Goal: Task Accomplishment & Management: Manage account settings

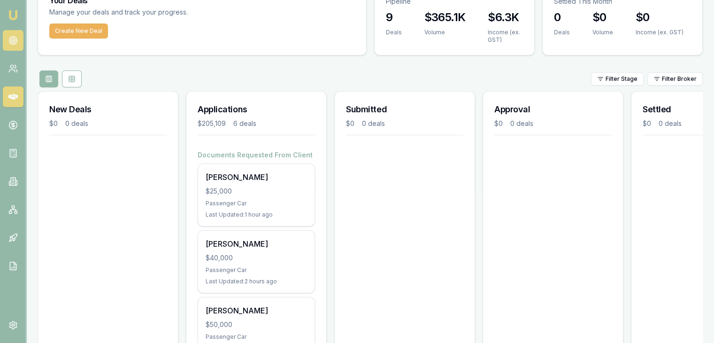
scroll to position [47, 0]
click at [13, 40] on circle at bounding box center [12, 39] width 1 height 1
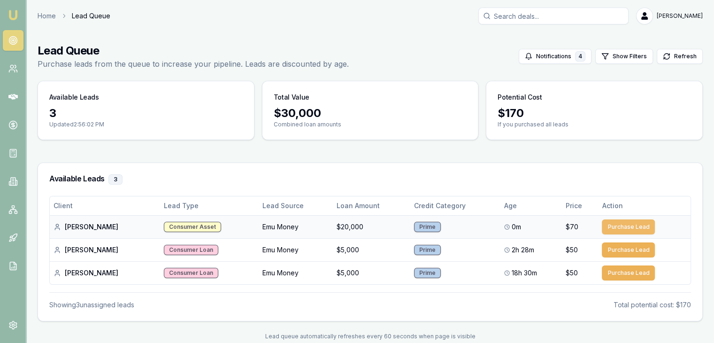
click at [628, 223] on button "Purchase Lead" at bounding box center [628, 226] width 53 height 15
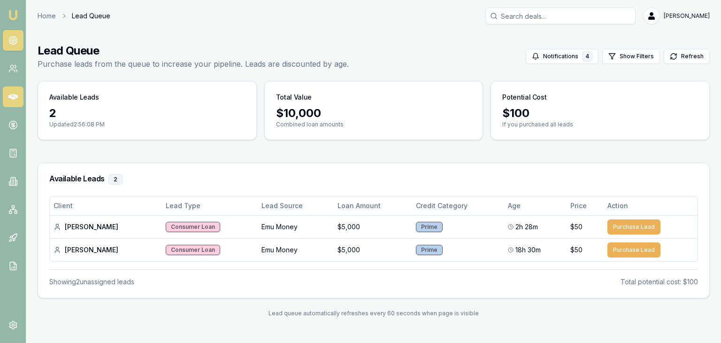
click at [11, 91] on link at bounding box center [13, 96] width 21 height 21
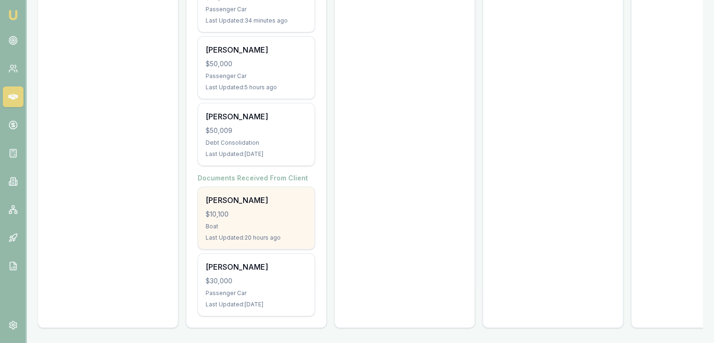
scroll to position [313, 0]
click at [238, 209] on div "$10,100" at bounding box center [256, 213] width 101 height 9
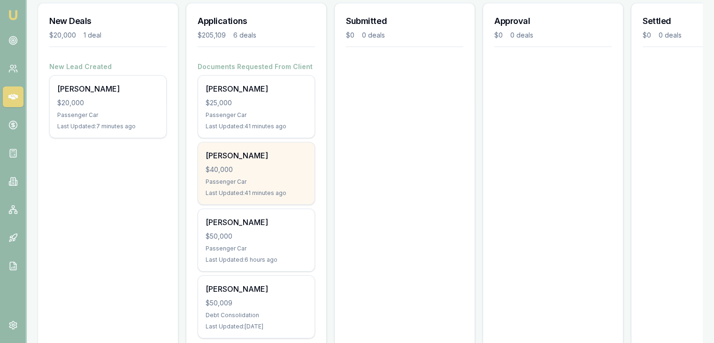
scroll to position [141, 0]
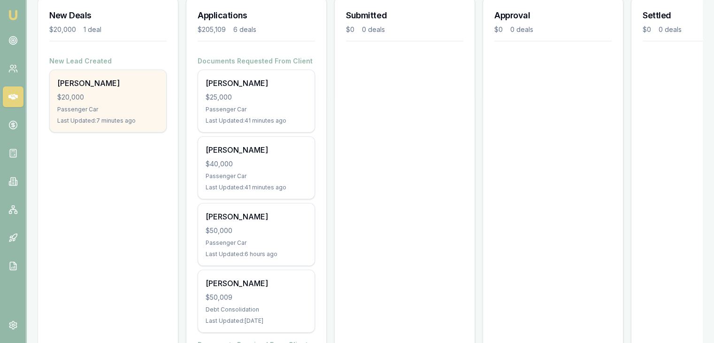
click at [75, 109] on div "Passenger Car" at bounding box center [107, 110] width 101 height 8
click at [79, 111] on div "Passenger Car" at bounding box center [107, 110] width 101 height 8
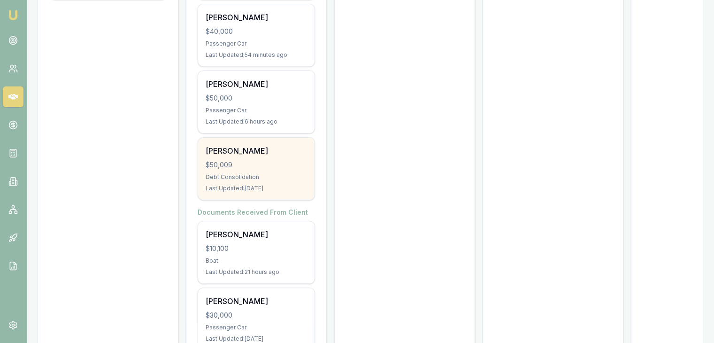
scroll to position [313, 0]
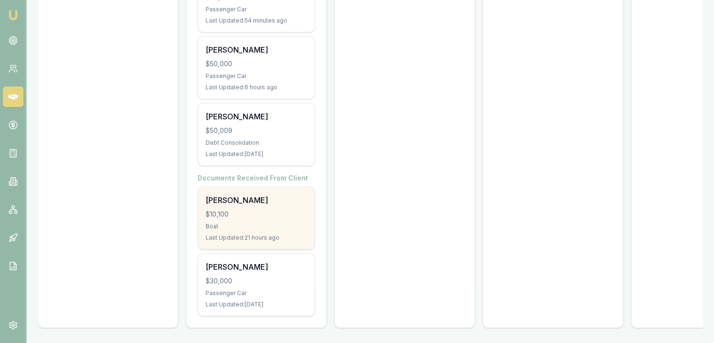
click at [232, 223] on div "Boat" at bounding box center [256, 227] width 101 height 8
click at [242, 209] on div "$10,100" at bounding box center [256, 213] width 101 height 9
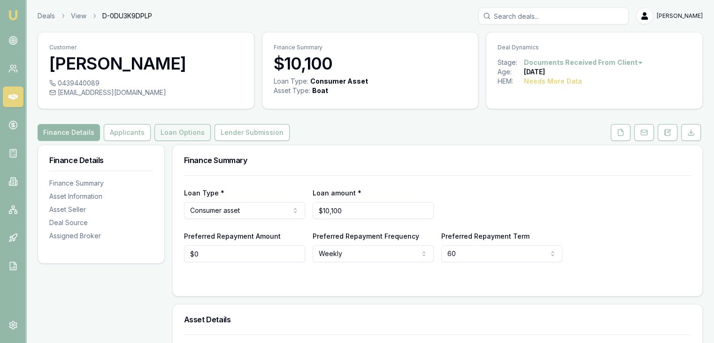
click at [182, 132] on button "Loan Options" at bounding box center [182, 132] width 56 height 17
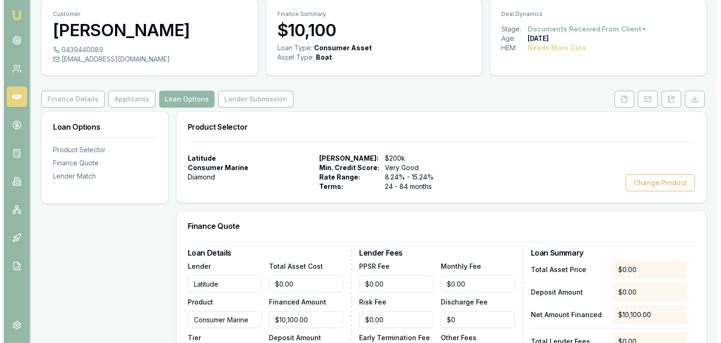
scroll to position [47, 0]
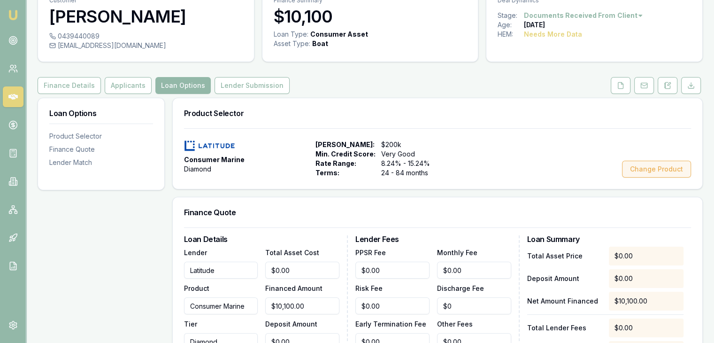
click at [646, 170] on button "Change Product" at bounding box center [656, 169] width 69 height 17
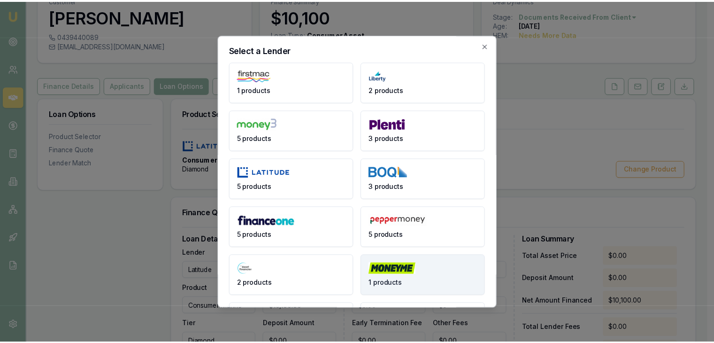
scroll to position [0, 0]
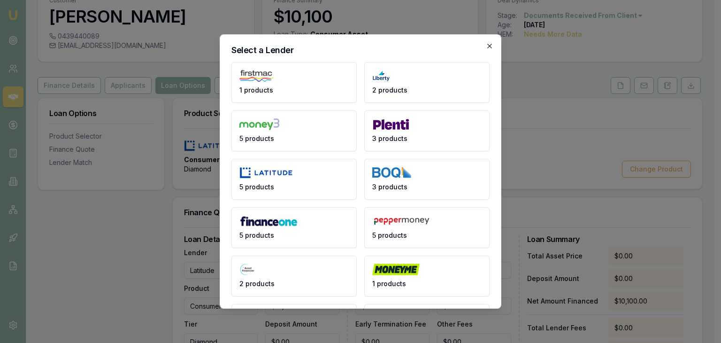
click at [486, 45] on icon "button" at bounding box center [490, 46] width 8 height 8
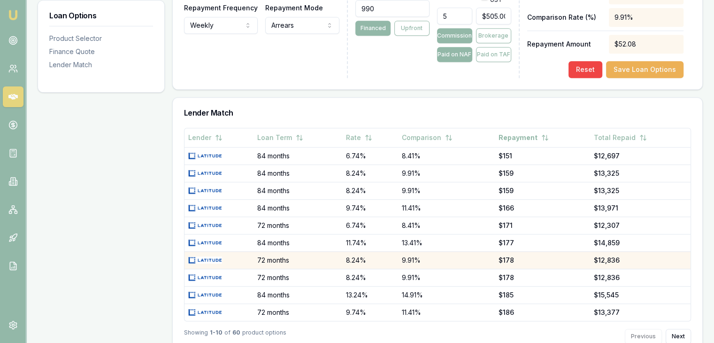
scroll to position [522, 0]
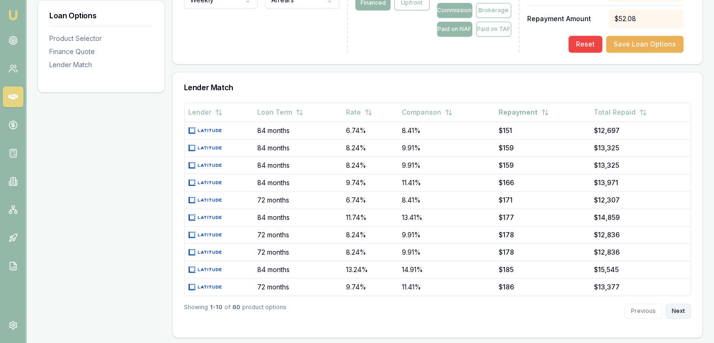
click at [679, 308] on button "Next" at bounding box center [678, 310] width 25 height 15
click at [677, 308] on button "Next" at bounding box center [678, 310] width 25 height 15
click at [678, 307] on button "Next" at bounding box center [678, 310] width 25 height 15
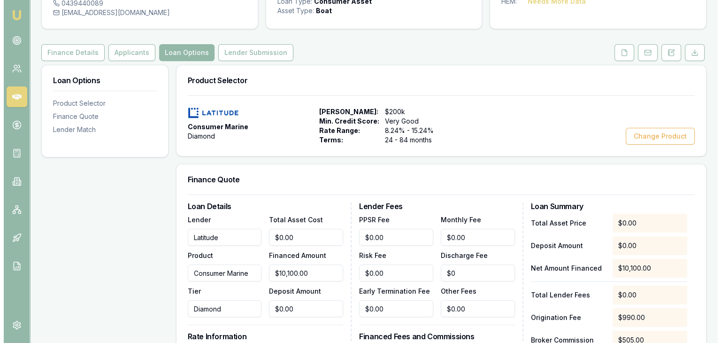
scroll to position [6, 0]
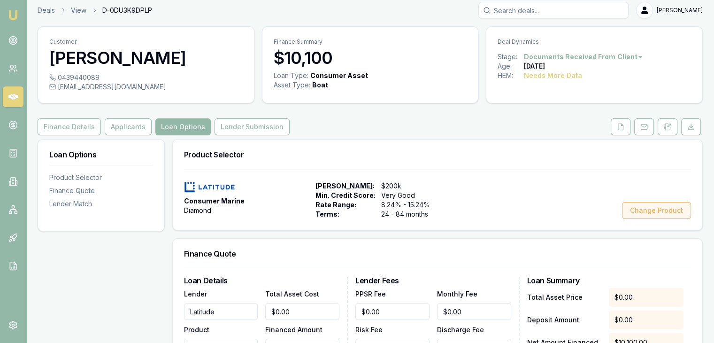
click at [643, 212] on button "Change Product" at bounding box center [656, 210] width 69 height 17
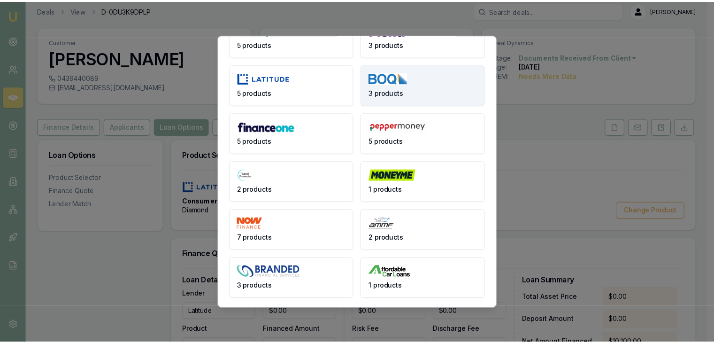
scroll to position [0, 0]
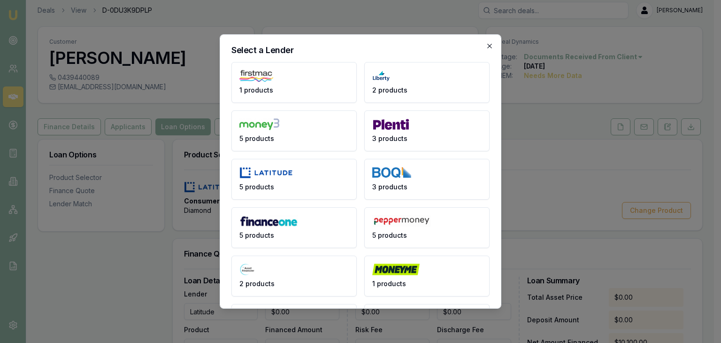
click at [487, 45] on icon "button" at bounding box center [489, 46] width 4 height 4
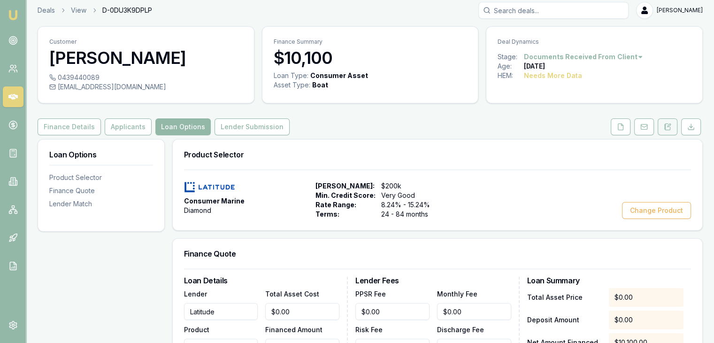
click at [668, 123] on icon at bounding box center [668, 127] width 8 height 8
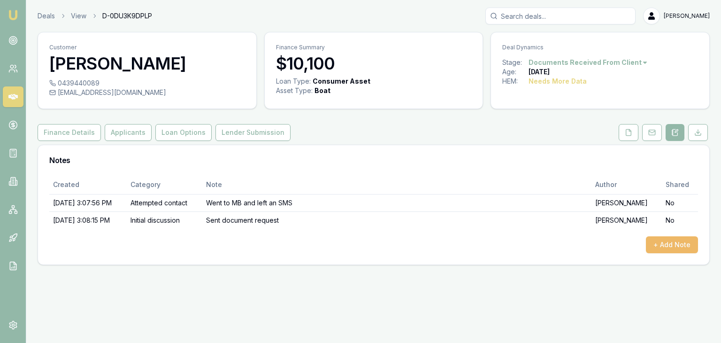
click at [648, 242] on button "+ Add Note" at bounding box center [672, 244] width 52 height 17
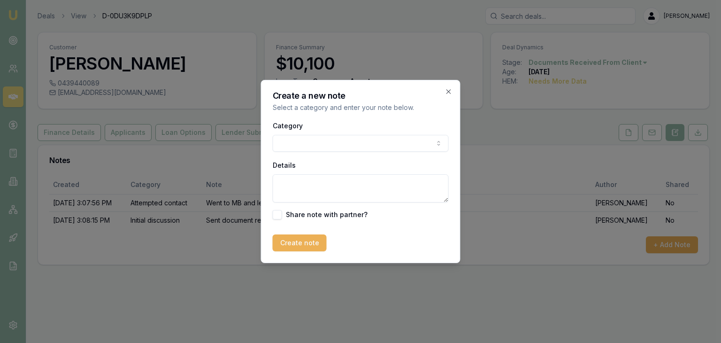
click at [327, 145] on body "Emu Broker Deals View D-0DU3K9DPLP [PERSON_NAME] Toggle Menu Customer [PERSON_N…" at bounding box center [360, 171] width 721 height 343
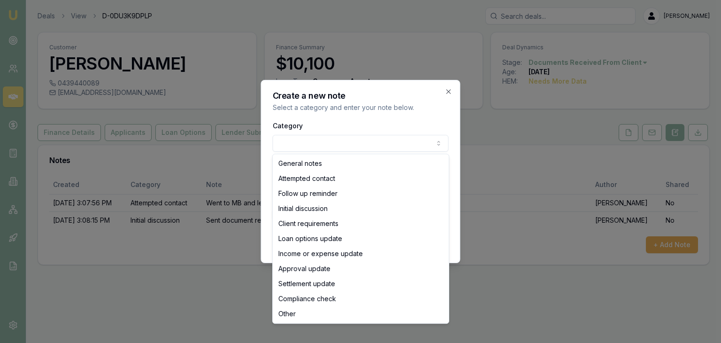
select select "FOLLOW_UP_REMINDER"
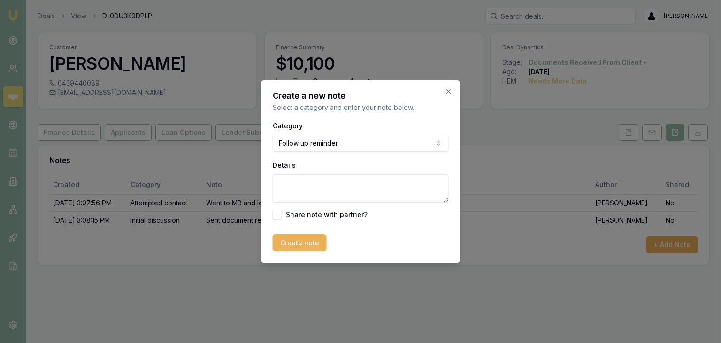
click at [299, 190] on textarea "Details" at bounding box center [361, 188] width 176 height 28
type textarea "Sent SMS asking for bank statements"
click at [307, 242] on button "Create note" at bounding box center [300, 242] width 54 height 17
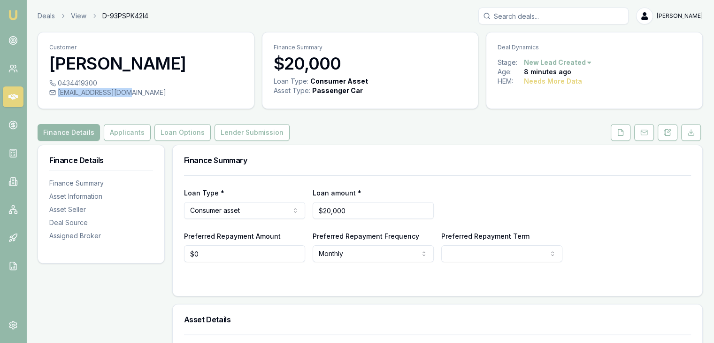
drag, startPoint x: 57, startPoint y: 91, endPoint x: 120, endPoint y: 92, distance: 62.9
click at [120, 92] on div "taliyaxx1@gmail.com" at bounding box center [145, 92] width 193 height 9
copy div "taliyaxx1@gmail.com"
click at [672, 135] on button at bounding box center [668, 132] width 20 height 17
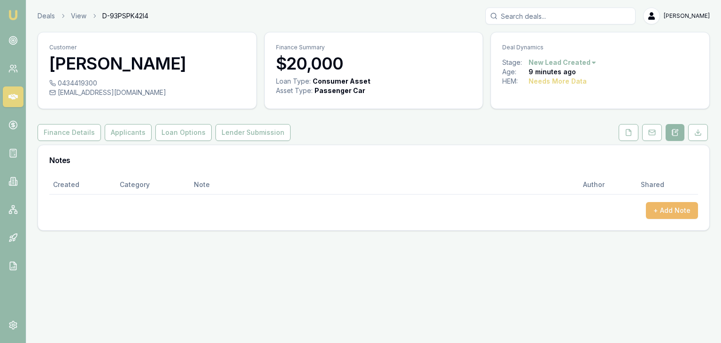
click at [678, 207] on button "+ Add Note" at bounding box center [672, 210] width 52 height 17
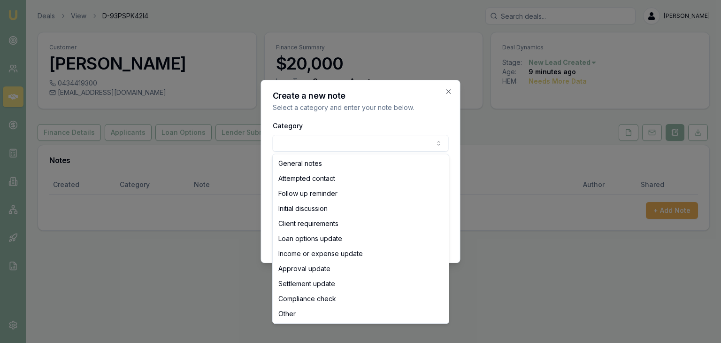
click at [297, 143] on body "Emu Broker Deals View D-93PSPK42I4 Baron Ketterman Toggle Menu Customer Taliya …" at bounding box center [360, 171] width 721 height 343
select select "ATTEMPTED_CONTACT"
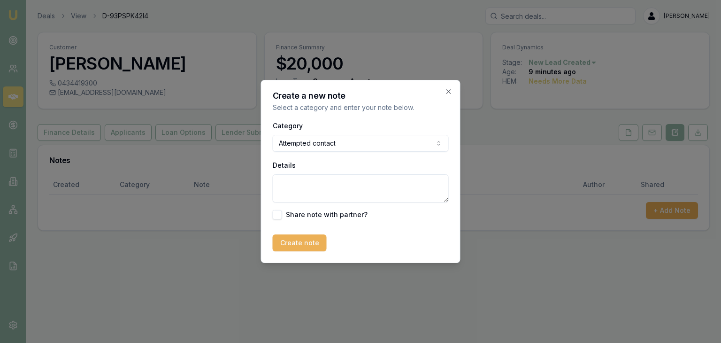
click at [285, 177] on textarea "Details" at bounding box center [361, 188] width 176 height 28
type textarea "Sent email"
click at [291, 243] on button "Create note" at bounding box center [300, 242] width 54 height 17
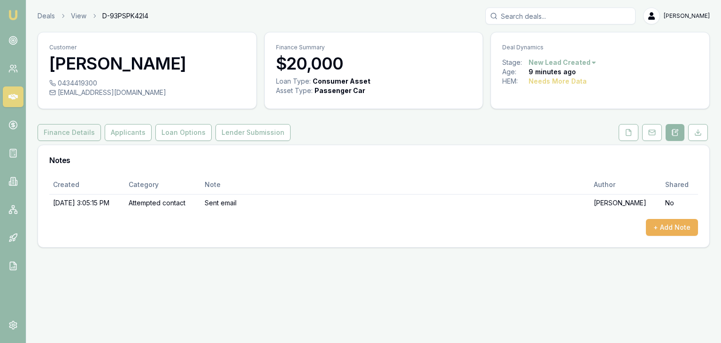
click at [75, 130] on button "Finance Details" at bounding box center [69, 132] width 63 height 17
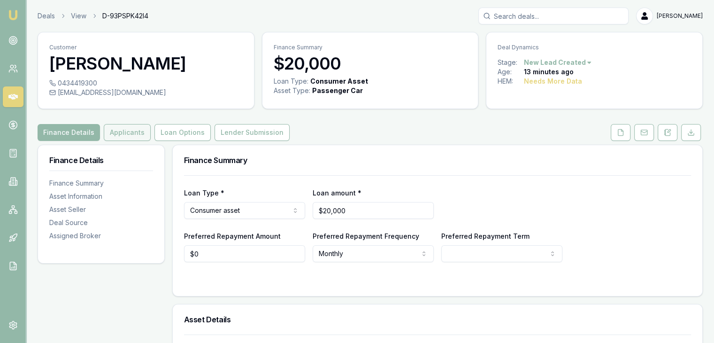
click at [128, 129] on button "Applicants" at bounding box center [127, 132] width 47 height 17
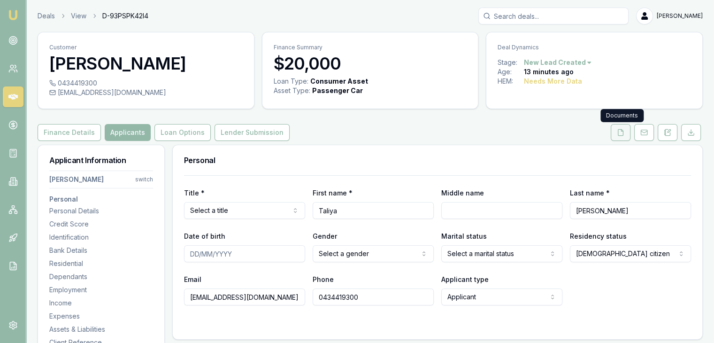
click at [622, 131] on polyline at bounding box center [622, 130] width 2 height 2
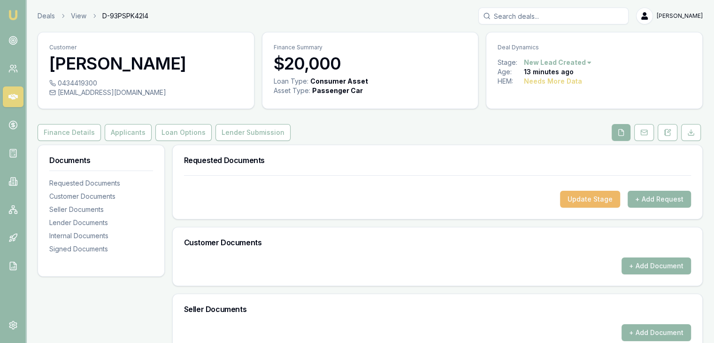
click at [605, 198] on button "Update Stage" at bounding box center [590, 199] width 60 height 17
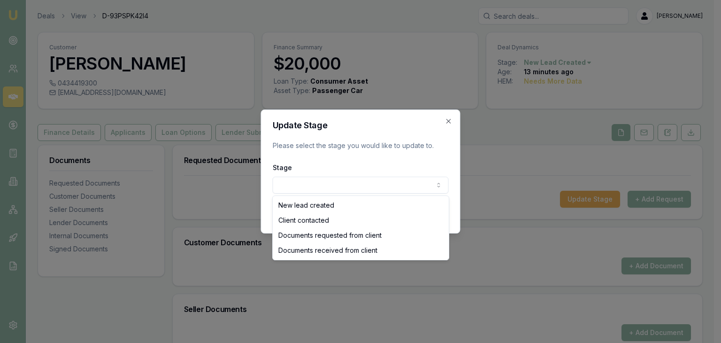
click at [417, 185] on body "Emu Broker Deals View D-93PSPK42I4 Baron Ketterman Toggle Menu Customer Taliya …" at bounding box center [357, 171] width 714 height 343
select select "DOCUMENTS_REQUESTED_FROM_CLIENT"
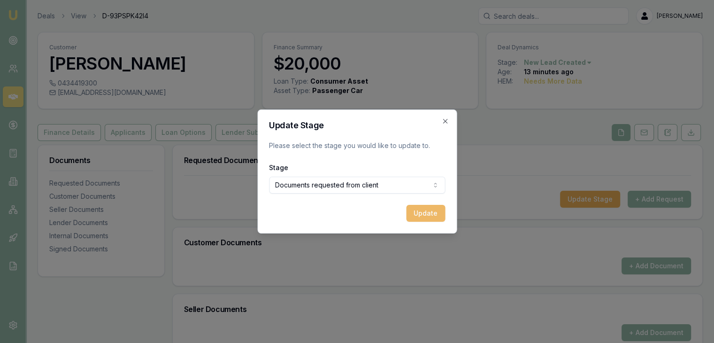
click at [426, 214] on button "Update" at bounding box center [425, 213] width 39 height 17
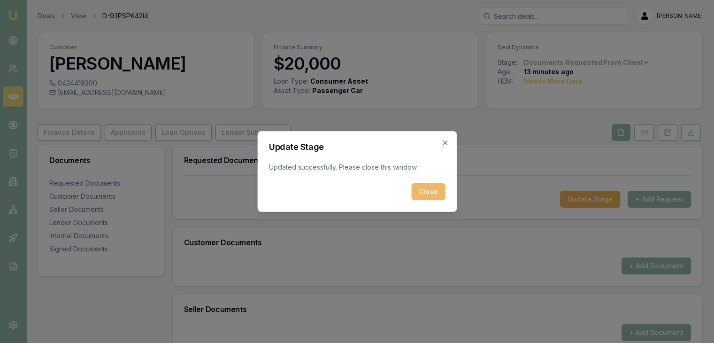
click at [427, 194] on button "Close" at bounding box center [428, 191] width 34 height 17
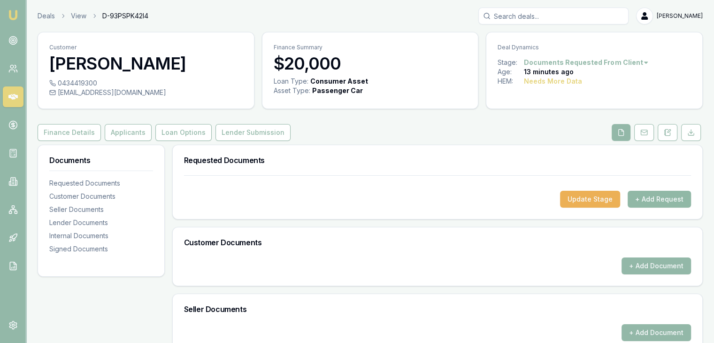
click at [657, 198] on button "+ Add Request" at bounding box center [659, 199] width 63 height 17
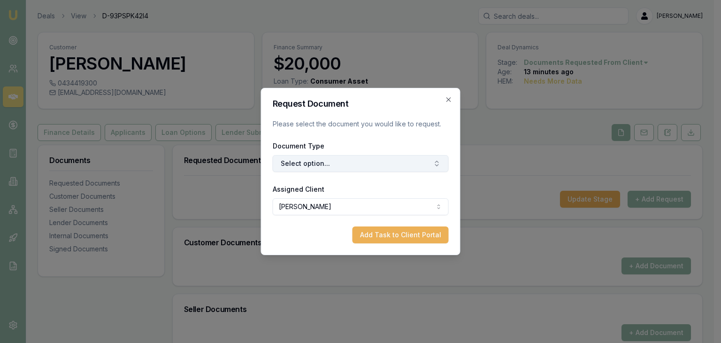
click at [354, 166] on button "Select option..." at bounding box center [361, 163] width 176 height 17
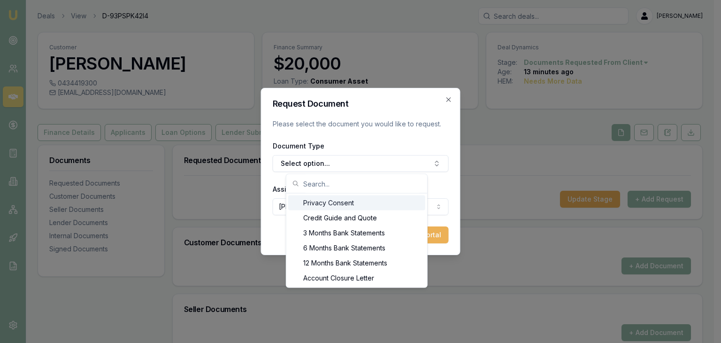
click at [322, 203] on div "Privacy Consent" at bounding box center [356, 202] width 137 height 15
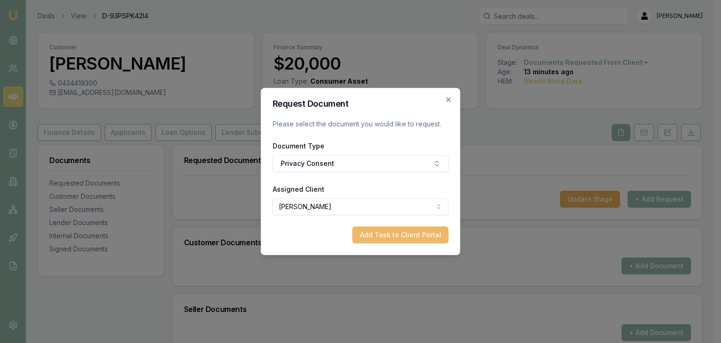
click at [389, 239] on button "Add Task to Client Portal" at bounding box center [401, 234] width 96 height 17
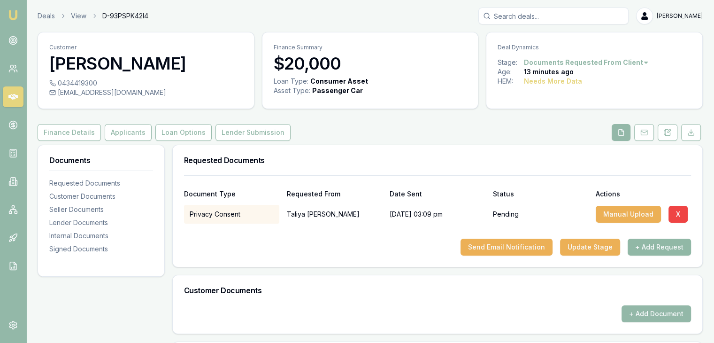
click at [648, 246] on button "+ Add Request" at bounding box center [659, 246] width 63 height 17
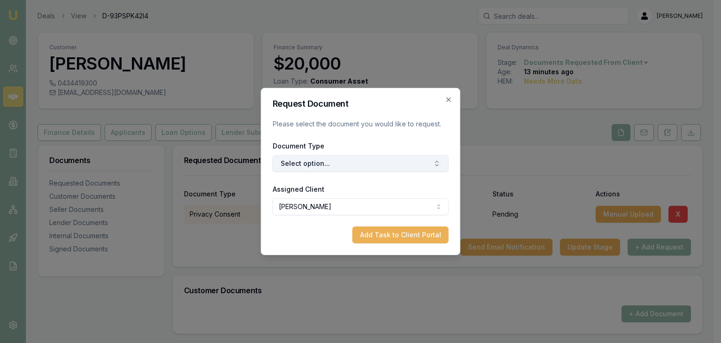
click at [349, 163] on button "Select option..." at bounding box center [361, 163] width 176 height 17
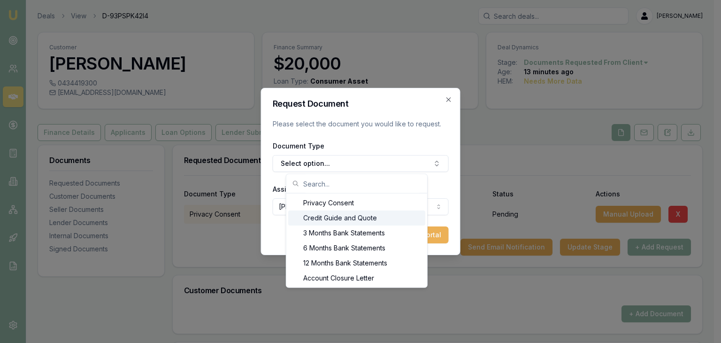
click at [319, 218] on div "Credit Guide and Quote" at bounding box center [356, 217] width 137 height 15
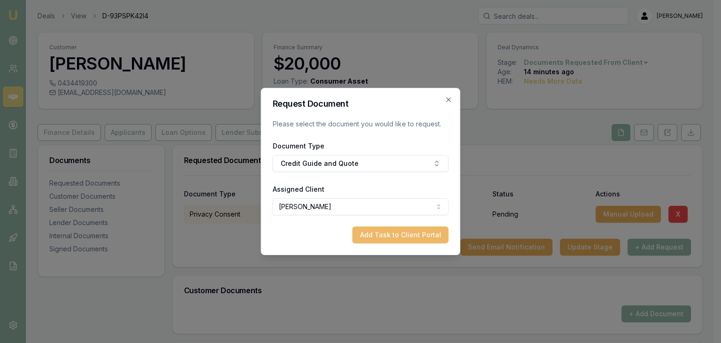
click at [383, 237] on button "Add Task to Client Portal" at bounding box center [401, 234] width 96 height 17
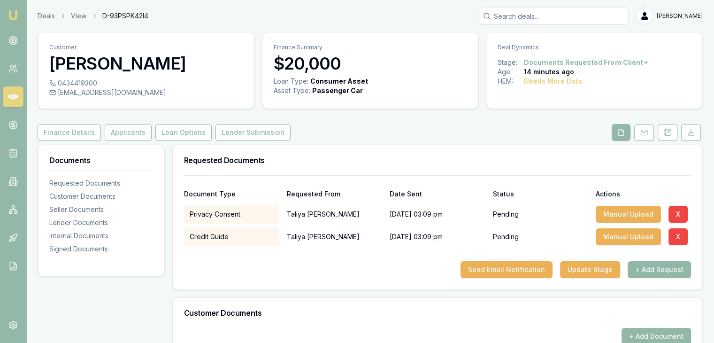
click at [659, 271] on button "+ Add Request" at bounding box center [659, 269] width 63 height 17
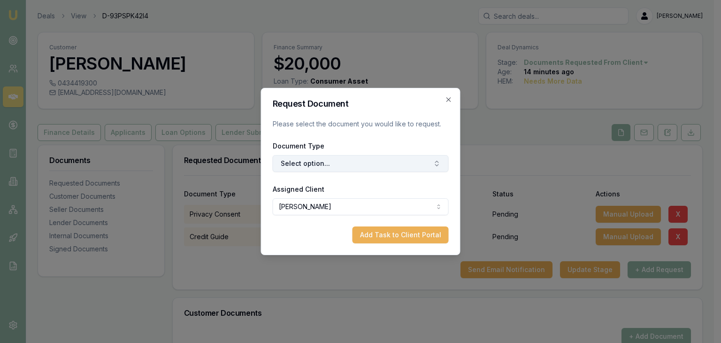
click at [336, 160] on button "Select option..." at bounding box center [361, 163] width 176 height 17
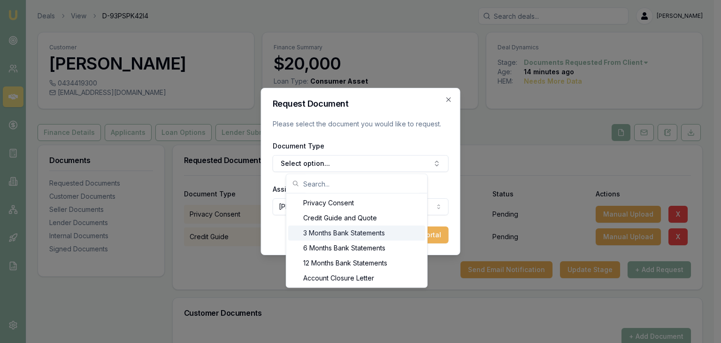
click at [338, 232] on div "3 Months Bank Statements" at bounding box center [356, 232] width 137 height 15
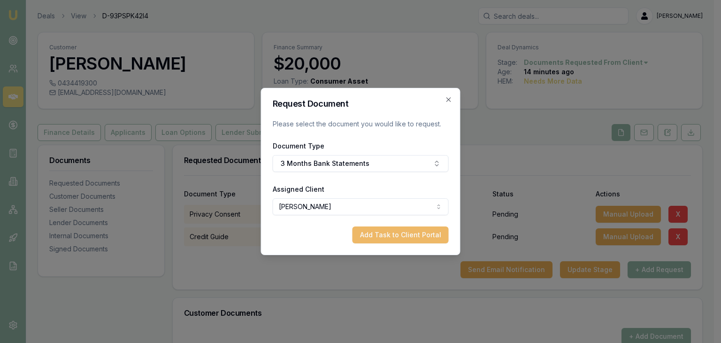
click at [381, 236] on button "Add Task to Client Portal" at bounding box center [401, 234] width 96 height 17
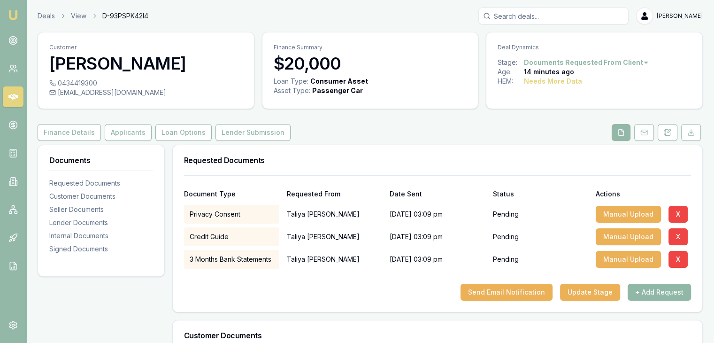
click at [667, 289] on button "+ Add Request" at bounding box center [659, 292] width 63 height 17
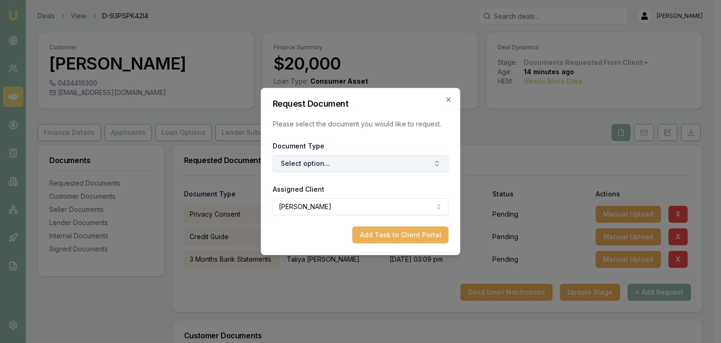
click at [318, 160] on button "Select option..." at bounding box center [361, 163] width 176 height 17
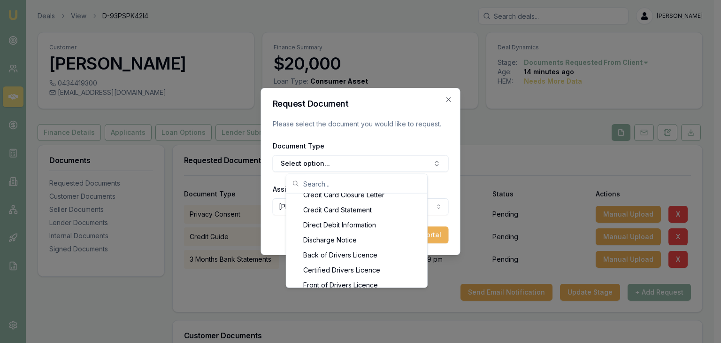
scroll to position [451, 0]
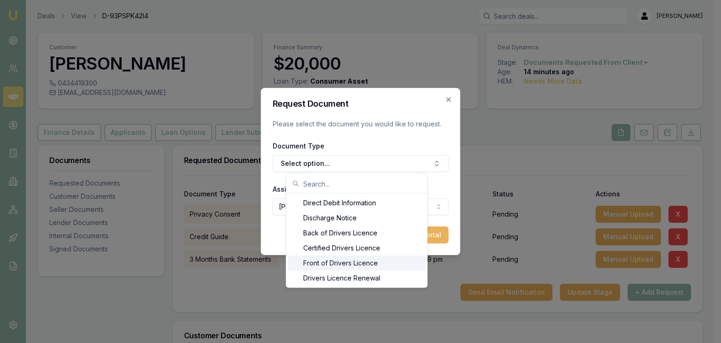
click at [342, 262] on div "Front of Drivers Licence" at bounding box center [356, 262] width 137 height 15
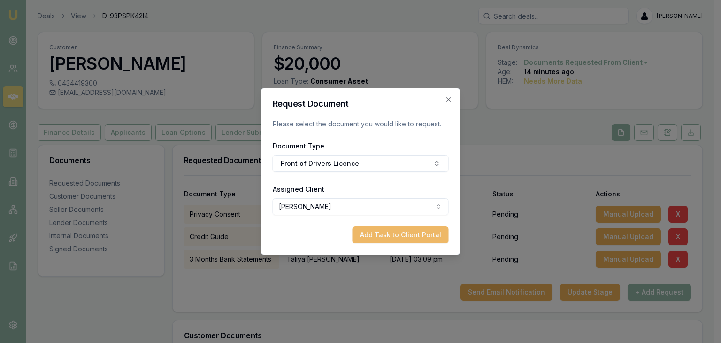
click at [388, 235] on button "Add Task to Client Portal" at bounding box center [401, 234] width 96 height 17
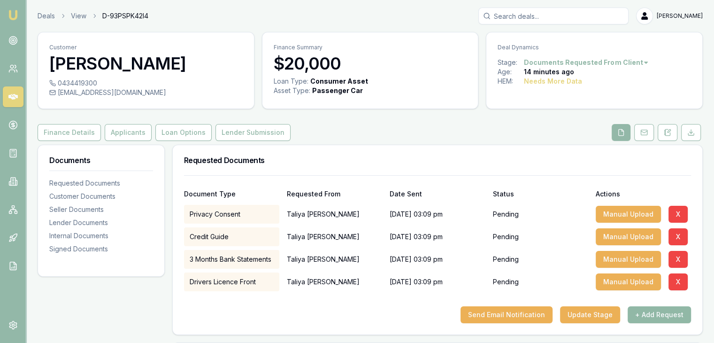
click at [655, 314] on button "+ Add Request" at bounding box center [659, 314] width 63 height 17
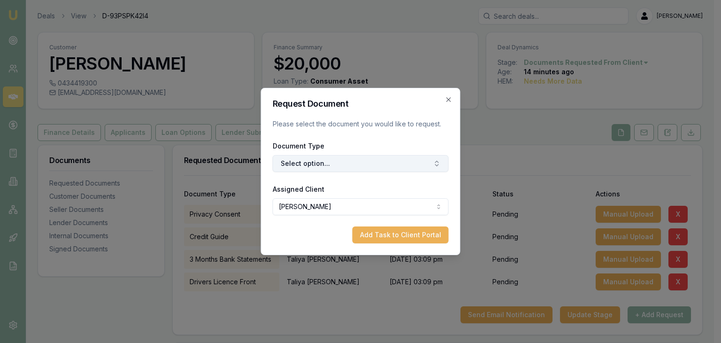
click at [372, 161] on button "Select option..." at bounding box center [361, 163] width 176 height 17
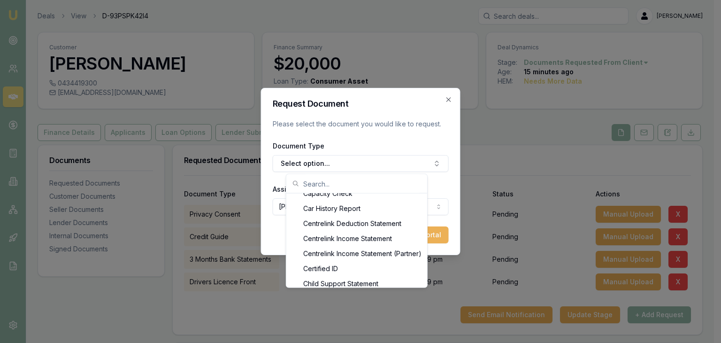
scroll to position [271, 0]
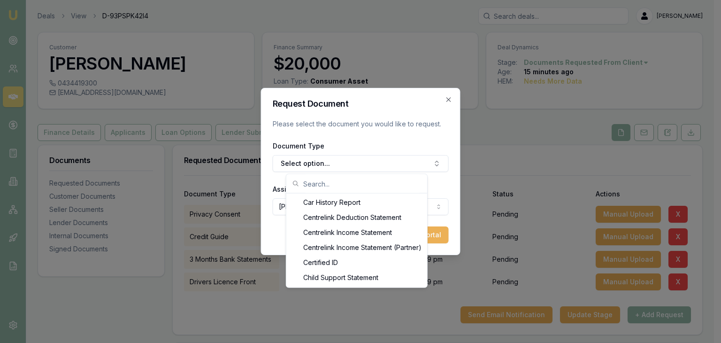
click at [428, 280] on div "Privacy Consent Credit Guide and Quote 3 Months Bank Statements 6 Months Bank S…" at bounding box center [357, 231] width 142 height 114
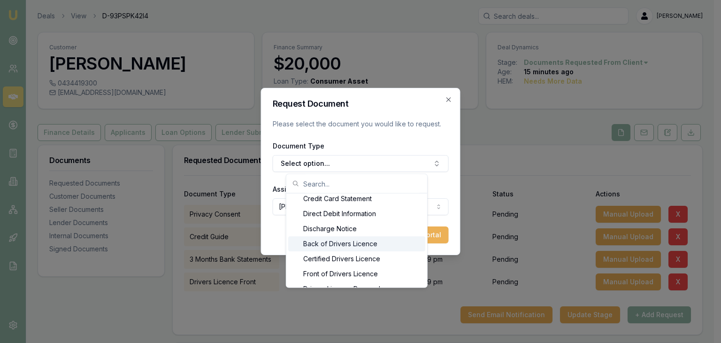
click at [357, 242] on div "Back of Drivers Licence" at bounding box center [356, 243] width 137 height 15
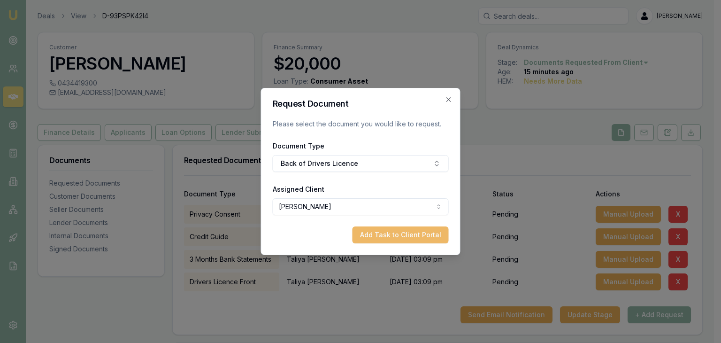
click at [389, 235] on button "Add Task to Client Portal" at bounding box center [401, 234] width 96 height 17
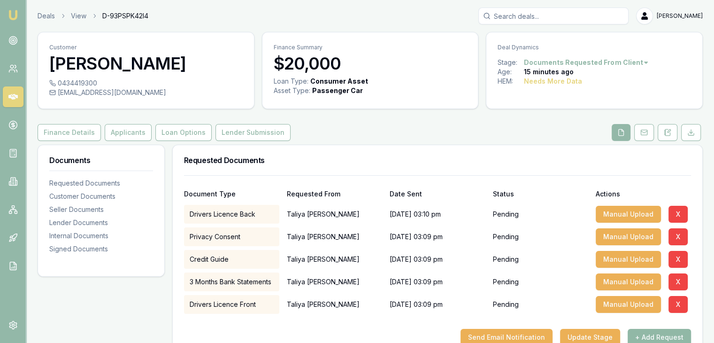
click at [649, 333] on button "+ Add Request" at bounding box center [659, 337] width 63 height 17
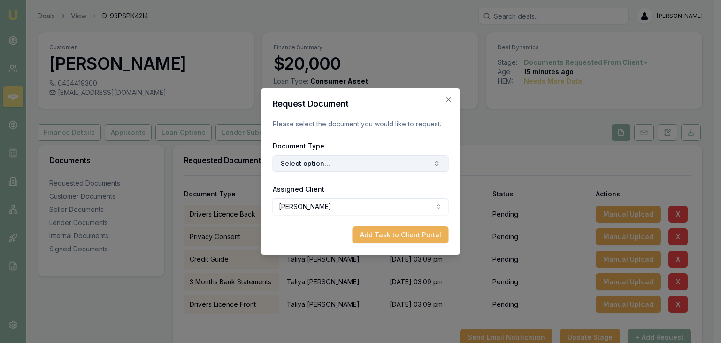
click at [317, 165] on button "Select option..." at bounding box center [361, 163] width 176 height 17
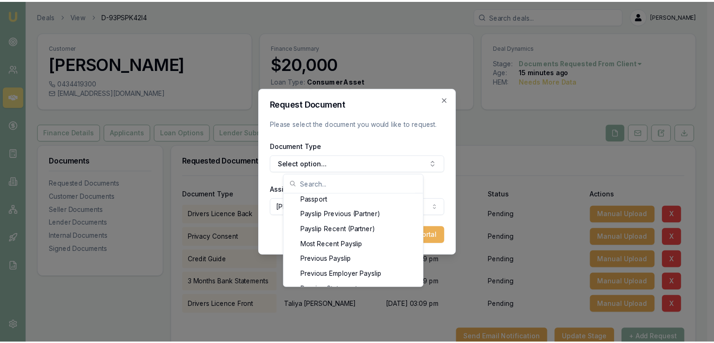
scroll to position [785, 0]
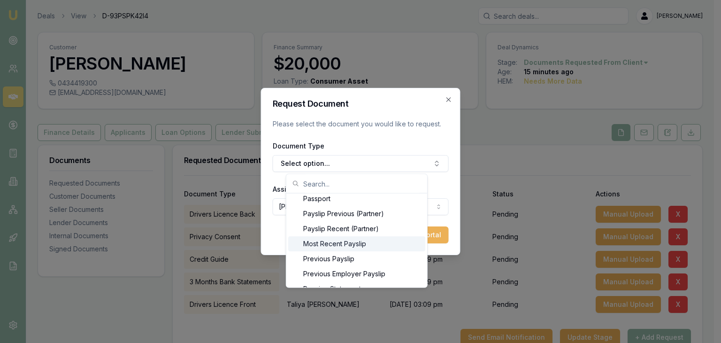
click at [345, 244] on div "Most Recent Payslip" at bounding box center [356, 243] width 137 height 15
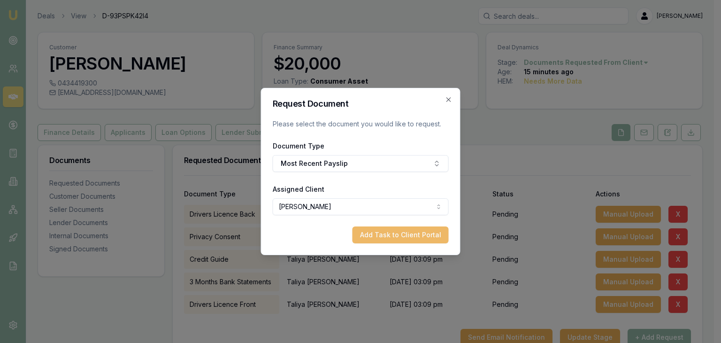
click at [396, 236] on button "Add Task to Client Portal" at bounding box center [401, 234] width 96 height 17
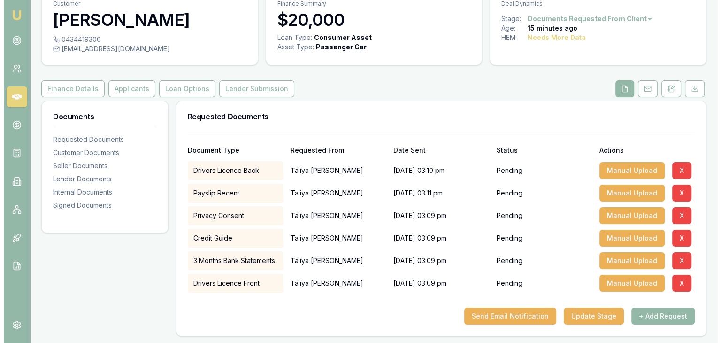
scroll to position [94, 0]
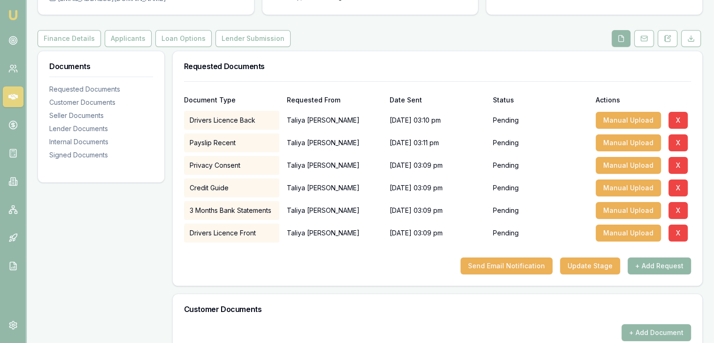
click at [646, 265] on button "+ Add Request" at bounding box center [659, 265] width 63 height 17
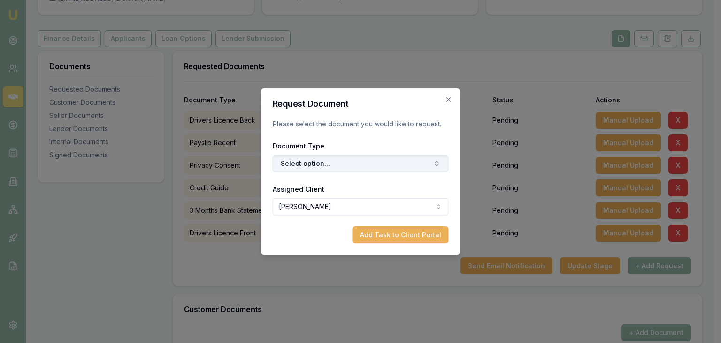
click at [378, 165] on button "Select option..." at bounding box center [361, 163] width 176 height 17
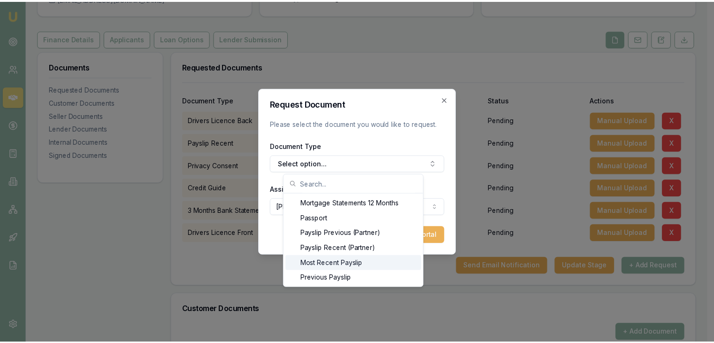
scroll to position [785, 0]
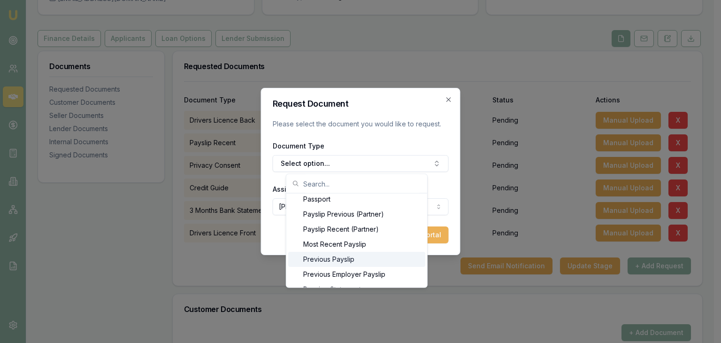
click at [340, 260] on div "Previous Payslip" at bounding box center [356, 259] width 137 height 15
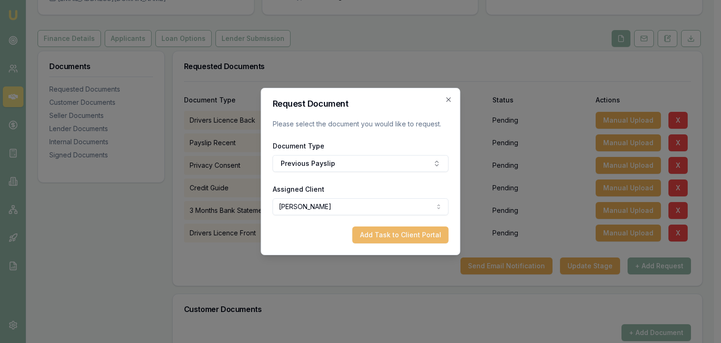
click at [390, 235] on button "Add Task to Client Portal" at bounding box center [401, 234] width 96 height 17
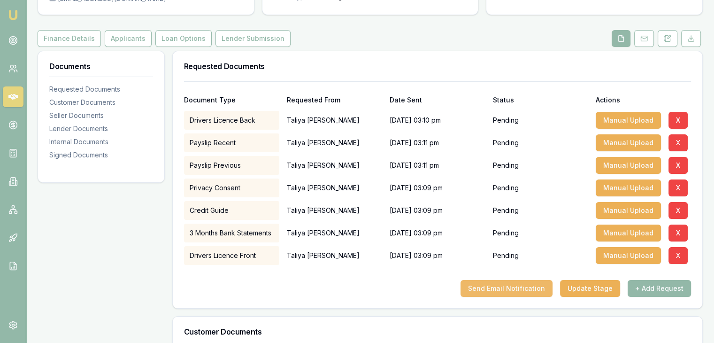
click at [501, 287] on button "Send Email Notification" at bounding box center [507, 288] width 92 height 17
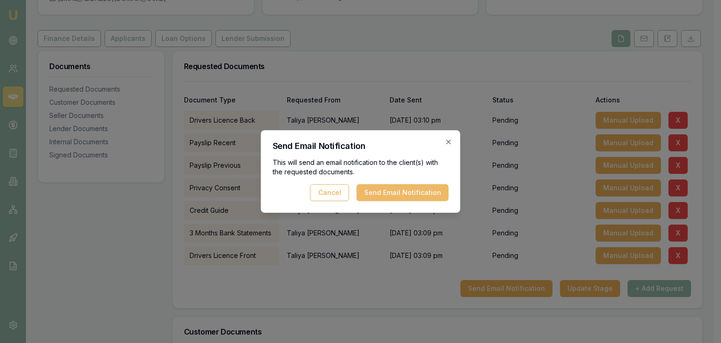
click at [407, 190] on button "Send Email Notification" at bounding box center [403, 192] width 92 height 17
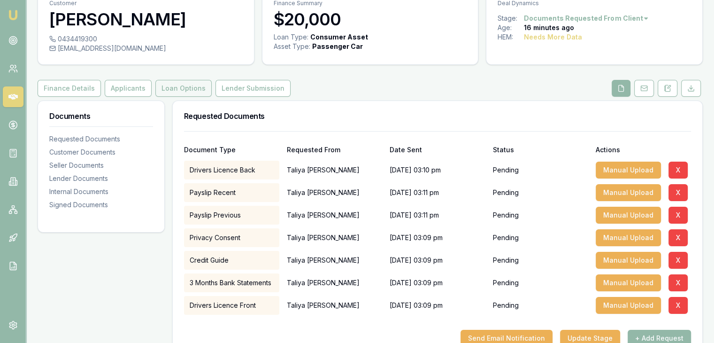
scroll to position [0, 0]
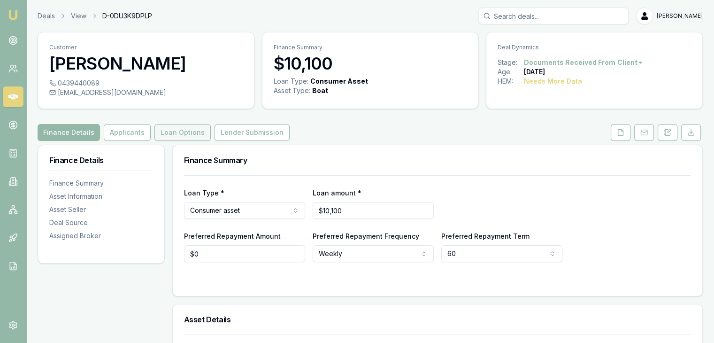
click at [158, 134] on button "Loan Options" at bounding box center [182, 132] width 56 height 17
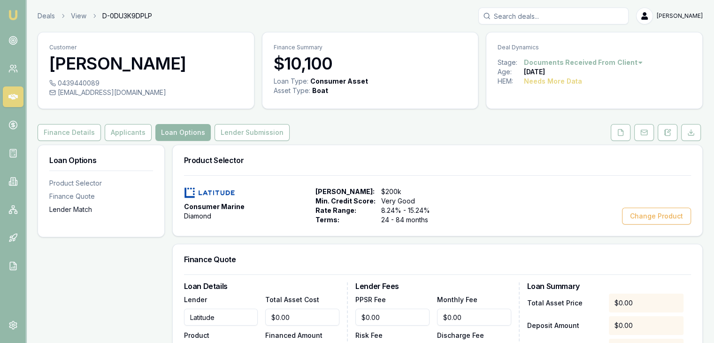
click at [71, 210] on div "Lender Match" at bounding box center [101, 209] width 104 height 9
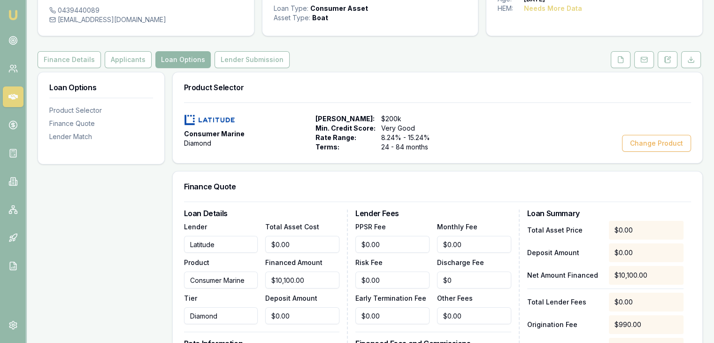
scroll to position [53, 0]
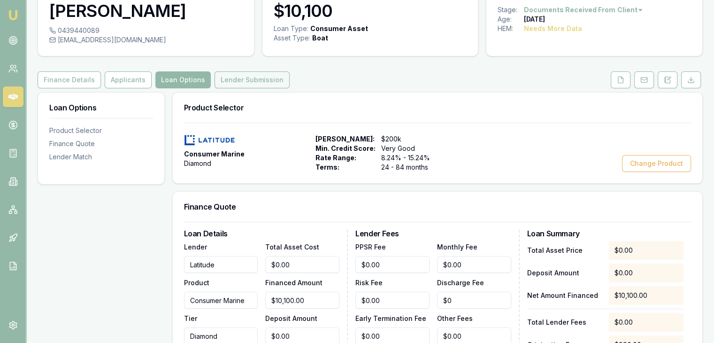
click at [225, 78] on button "Lender Submission" at bounding box center [252, 79] width 75 height 17
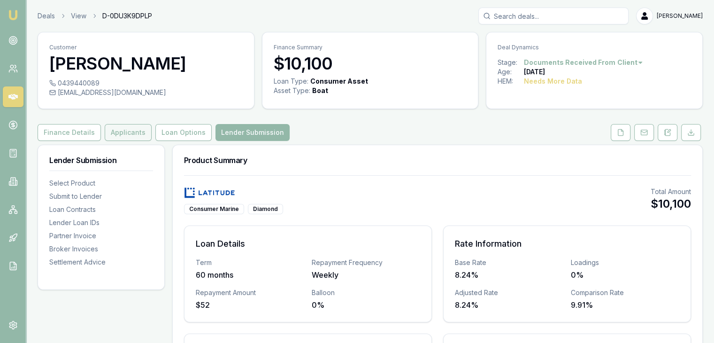
click at [136, 132] on button "Applicants" at bounding box center [128, 132] width 47 height 17
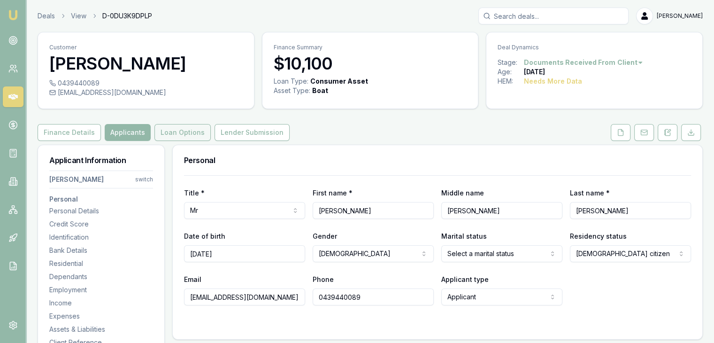
click at [180, 134] on button "Loan Options" at bounding box center [182, 132] width 56 height 17
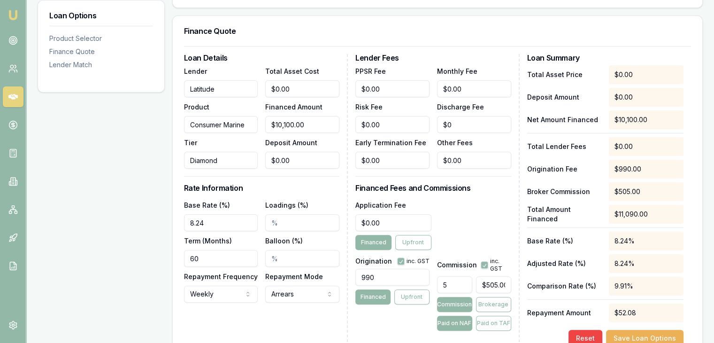
scroll to position [235, 0]
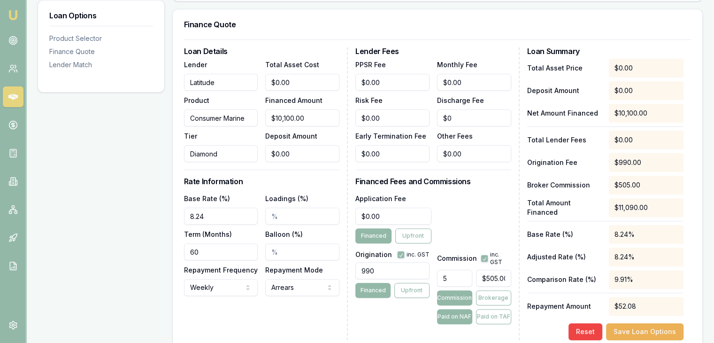
click at [223, 82] on input "Latitude" at bounding box center [221, 82] width 74 height 17
drag, startPoint x: 237, startPoint y: 76, endPoint x: 147, endPoint y: 70, distance: 89.8
click at [147, 70] on div "Loan Options Product Selector Finance Quote Lender Match Product Selector Consu…" at bounding box center [370, 267] width 665 height 715
type input "Azora"
type input "$0.00"
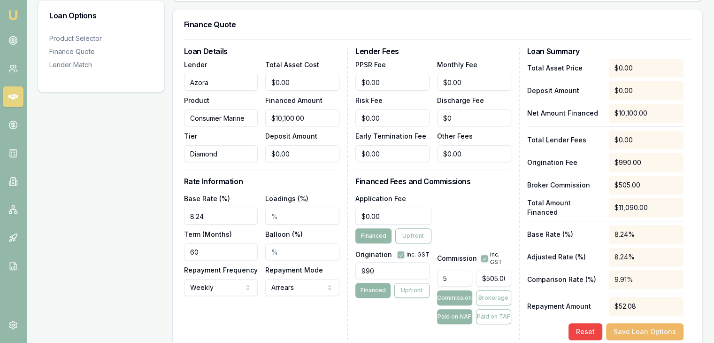
click at [646, 331] on button "Save Loan Options" at bounding box center [644, 331] width 77 height 17
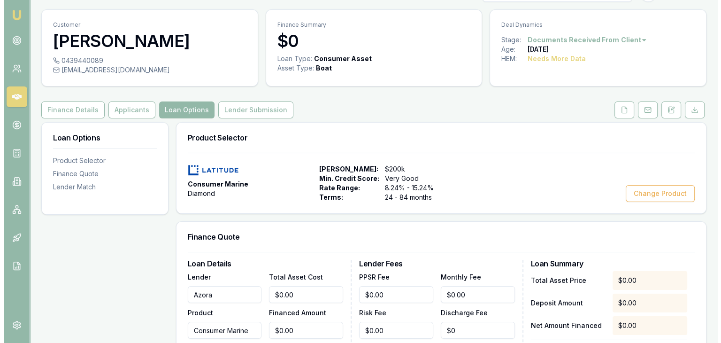
scroll to position [0, 0]
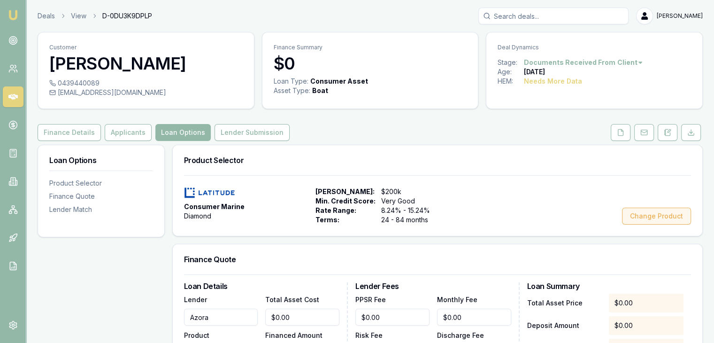
click at [647, 216] on button "Change Product" at bounding box center [656, 216] width 69 height 17
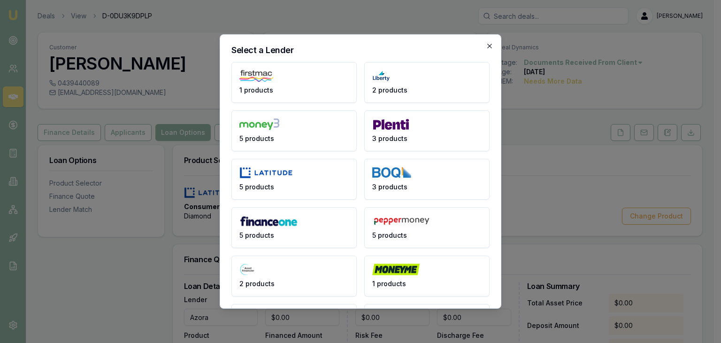
click at [486, 44] on icon "button" at bounding box center [490, 46] width 8 height 8
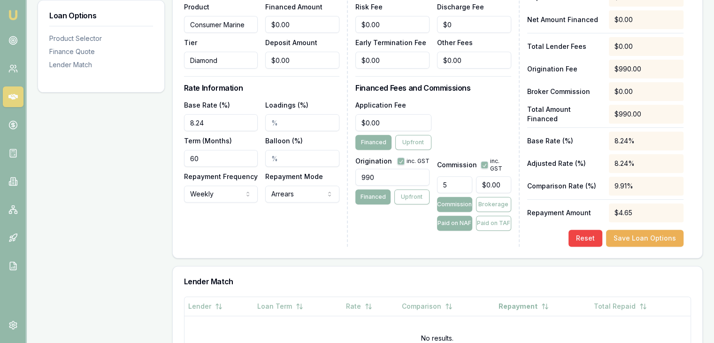
scroll to position [329, 0]
click at [591, 237] on button "Reset" at bounding box center [586, 237] width 34 height 17
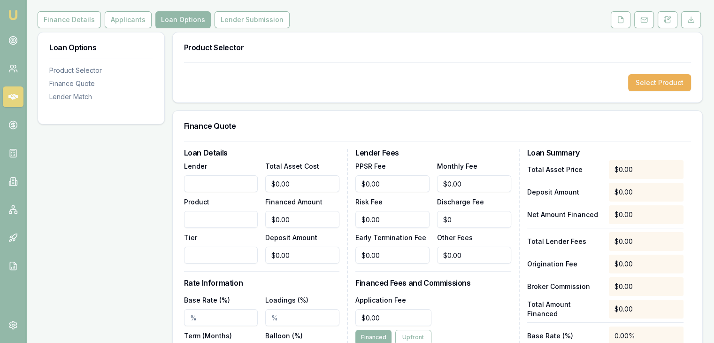
scroll to position [94, 0]
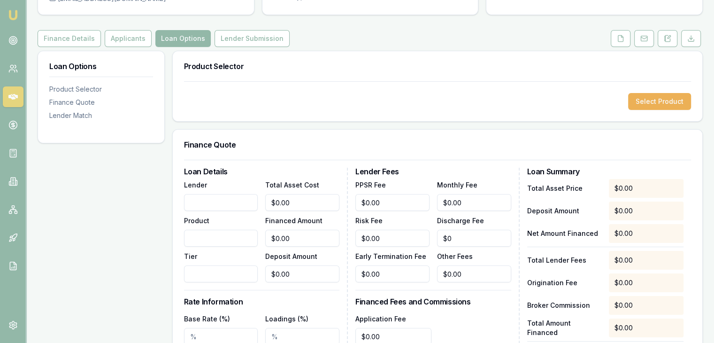
click at [195, 201] on input "Lender" at bounding box center [221, 202] width 74 height 17
type input "Azora"
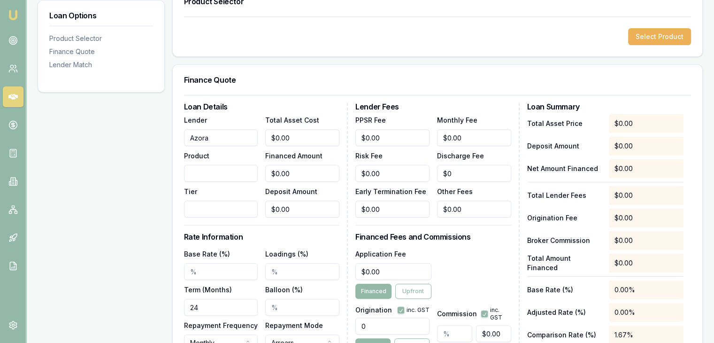
scroll to position [92, 0]
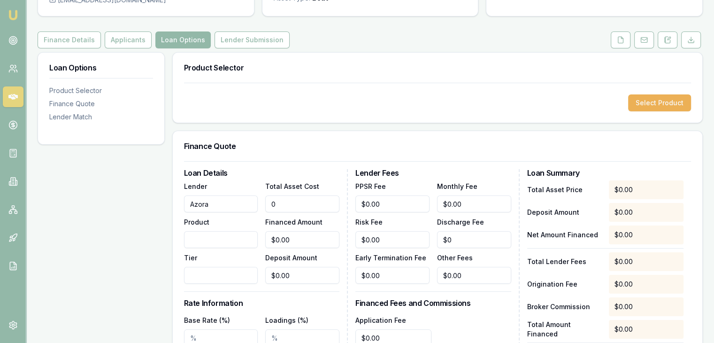
click at [272, 202] on input "0" at bounding box center [302, 203] width 74 height 17
type input "10"
type input "$10.00"
type input "100"
type input "$100.00"
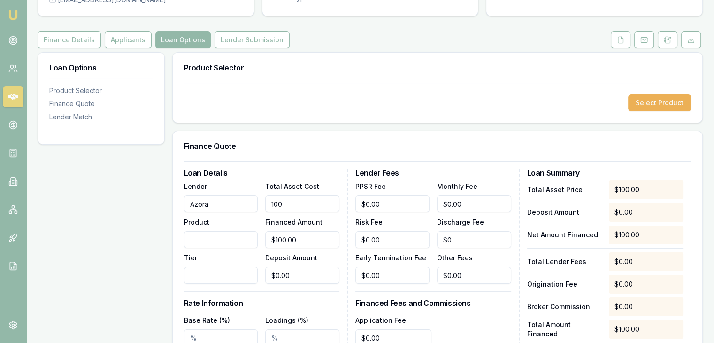
type input "1010"
type input "$1,010.00"
type input "10100"
type input "$10,100.00"
type input "101000"
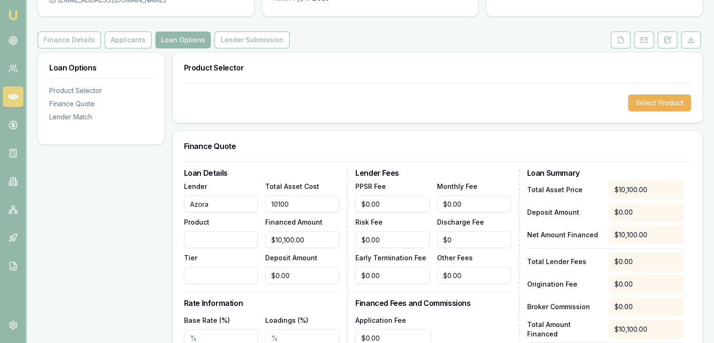
type input "$101,000.00"
type input "10100"
type input "$10,100.00"
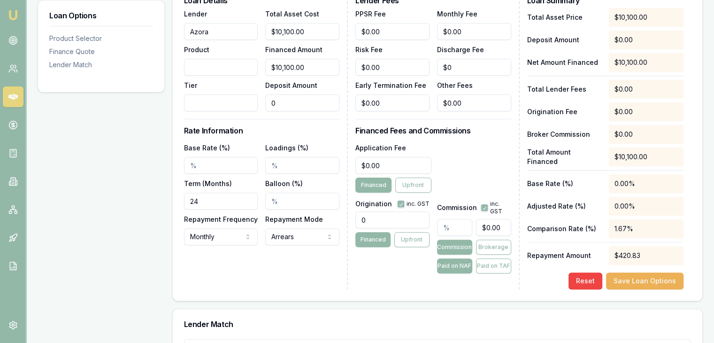
scroll to position [280, 0]
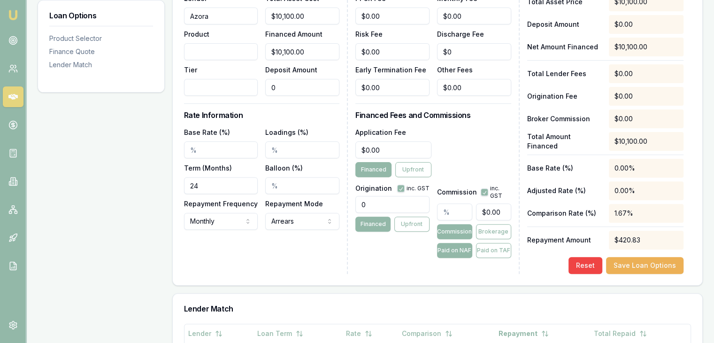
type input "$0.00"
drag, startPoint x: 209, startPoint y: 181, endPoint x: 154, endPoint y: 183, distance: 55.0
click at [154, 183] on div "Loan Options Product Selector Finance Quote Lender Match Product Selector Selec…" at bounding box center [370, 147] width 665 height 566
type input "60"
click at [217, 152] on input "Base Rate (%)" at bounding box center [221, 149] width 74 height 17
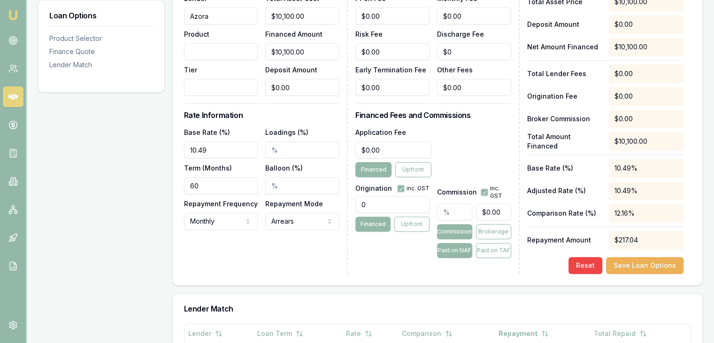
type input "10.49%"
click at [380, 206] on input "0" at bounding box center [392, 204] width 74 height 17
drag, startPoint x: 384, startPoint y: 201, endPoint x: 325, endPoint y: 203, distance: 58.7
click at [325, 203] on div "Loan Details Lender Azora Product Tier Total Asset Cost $10,100.00 Financed Amo…" at bounding box center [437, 127] width 507 height 292
type input "990.00"
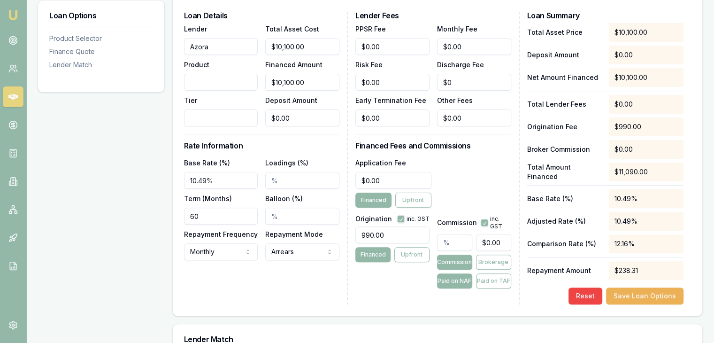
scroll to position [233, 0]
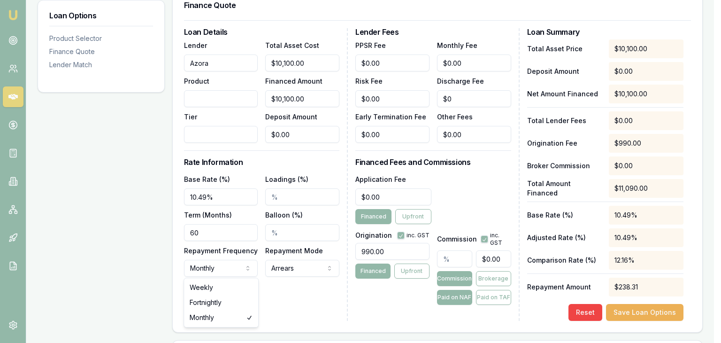
select select "WEEKLY"
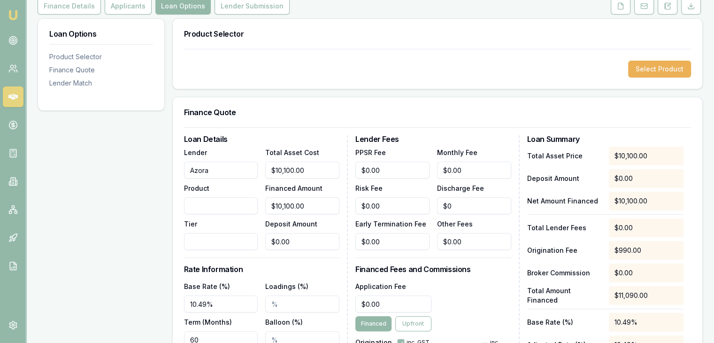
scroll to position [139, 0]
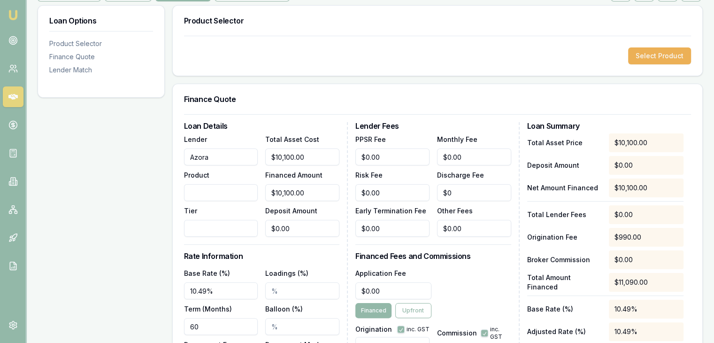
type input "0"
click at [464, 157] on input "0" at bounding box center [474, 156] width 74 height 17
type input "$15.00"
type input "$0.00"
click at [391, 227] on input "0" at bounding box center [392, 228] width 74 height 17
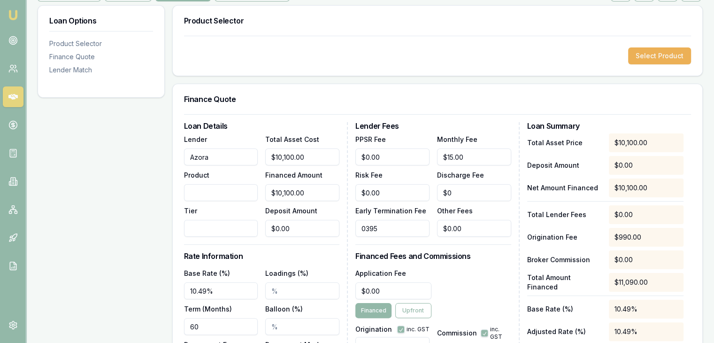
type input "$395.00"
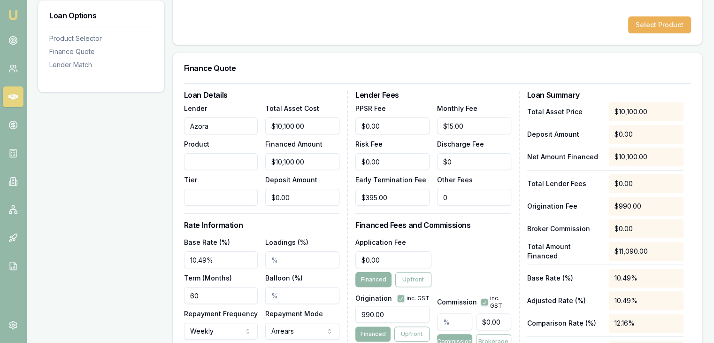
scroll to position [186, 0]
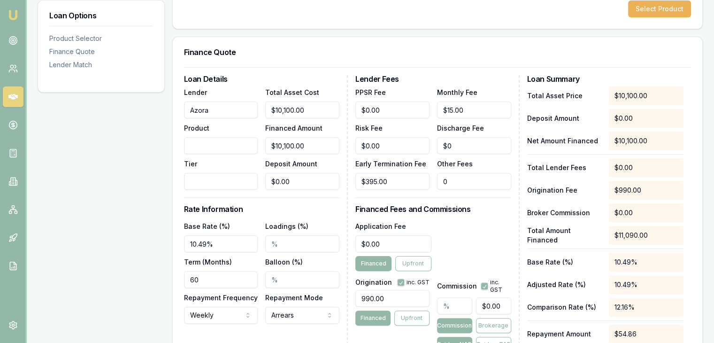
type input "$0.00"
click at [385, 246] on input "0" at bounding box center [393, 243] width 76 height 17
type input "$695.00"
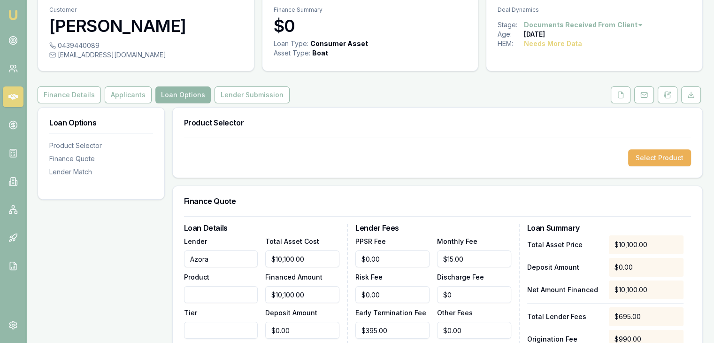
scroll to position [0, 0]
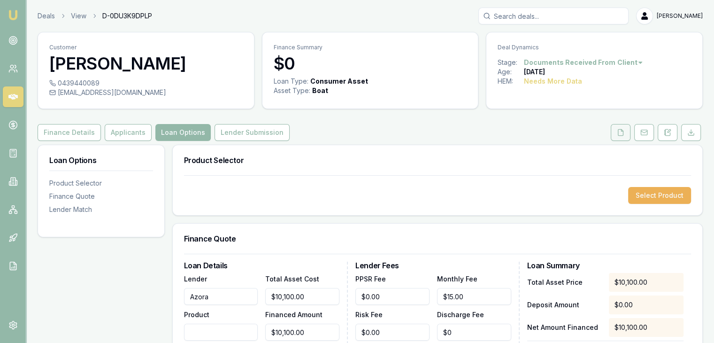
click at [622, 132] on icon at bounding box center [621, 133] width 8 height 8
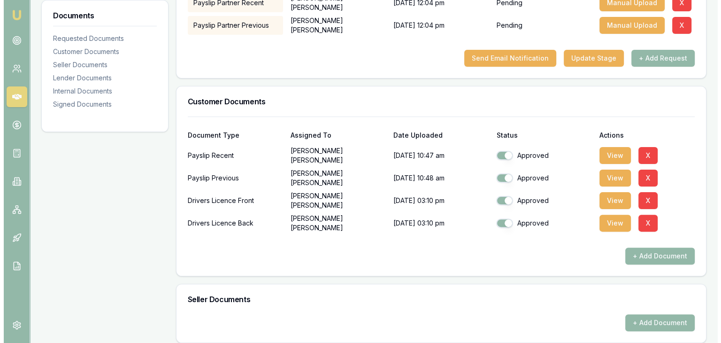
scroll to position [235, 0]
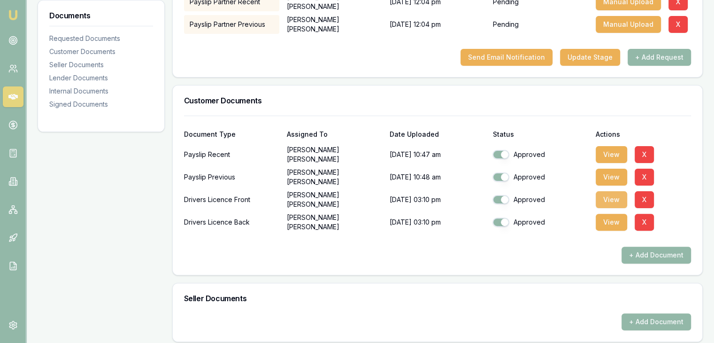
click at [619, 200] on button "View" at bounding box center [611, 199] width 31 height 17
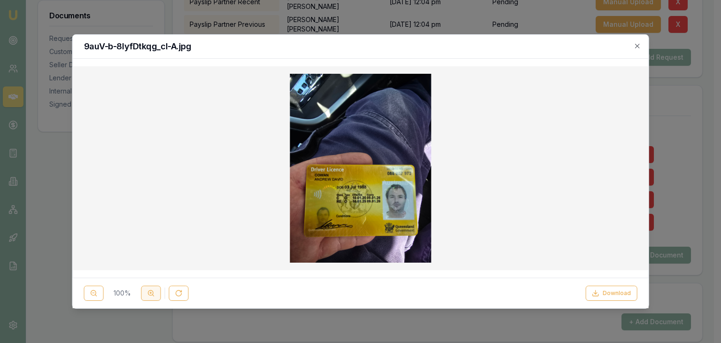
click at [151, 292] on line at bounding box center [151, 292] width 2 height 0
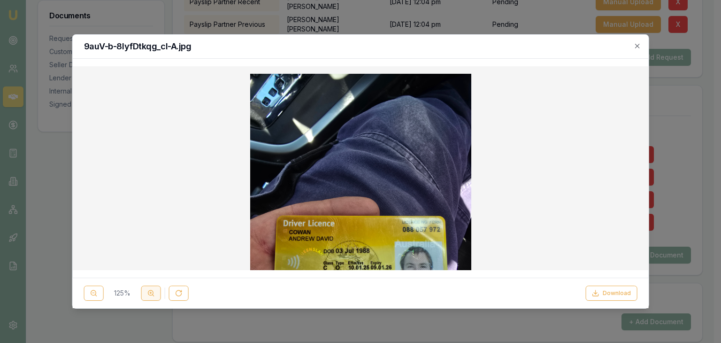
click at [152, 292] on icon at bounding box center [151, 293] width 8 height 8
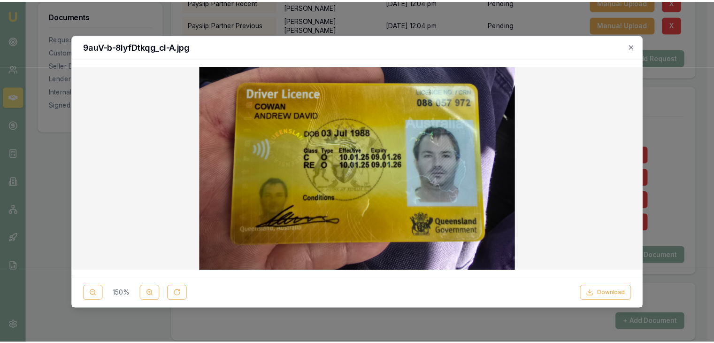
scroll to position [181, 0]
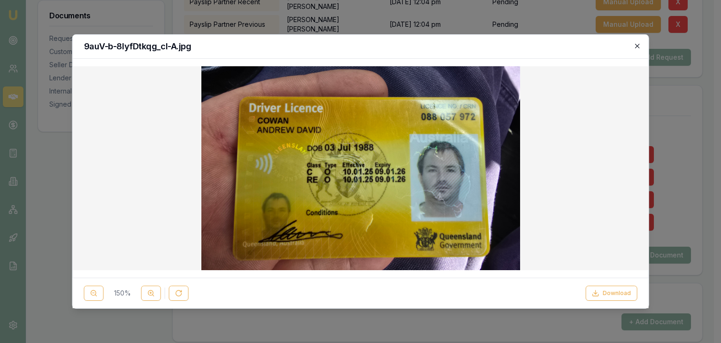
click at [640, 45] on icon "button" at bounding box center [637, 46] width 8 height 8
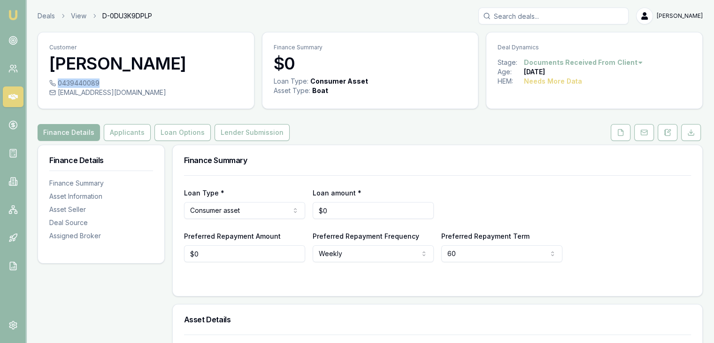
drag, startPoint x: 58, startPoint y: 81, endPoint x: 98, endPoint y: 82, distance: 39.4
click at [98, 82] on div "0439440089" at bounding box center [145, 82] width 193 height 9
copy div "0439440089"
drag, startPoint x: 58, startPoint y: 94, endPoint x: 156, endPoint y: 92, distance: 97.7
click at [156, 92] on div "[EMAIL_ADDRESS][DOMAIN_NAME]" at bounding box center [145, 92] width 193 height 9
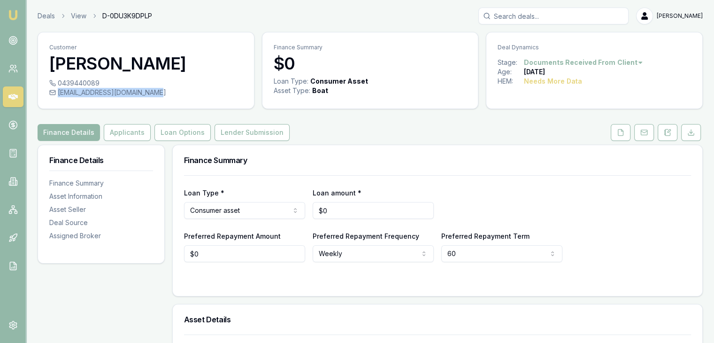
copy div "[EMAIL_ADDRESS][DOMAIN_NAME]"
click at [85, 129] on button "Finance Details" at bounding box center [69, 132] width 62 height 17
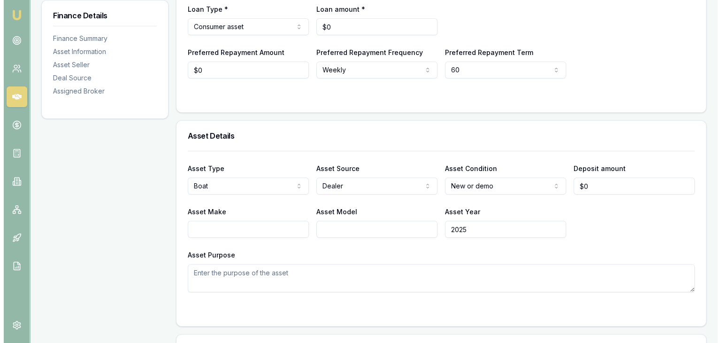
scroll to position [188, 0]
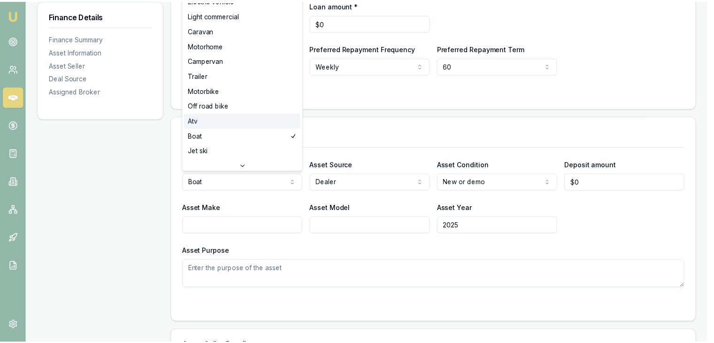
scroll to position [0, 0]
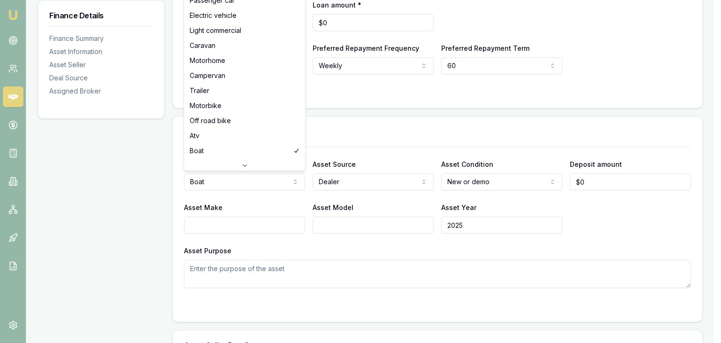
select select "PASSENGER_CAR"
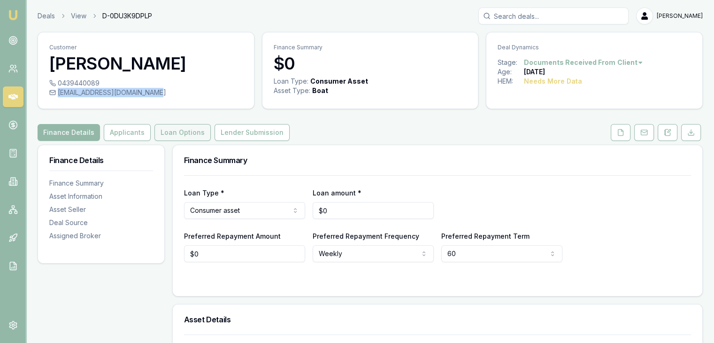
click at [174, 132] on button "Loan Options" at bounding box center [182, 132] width 56 height 17
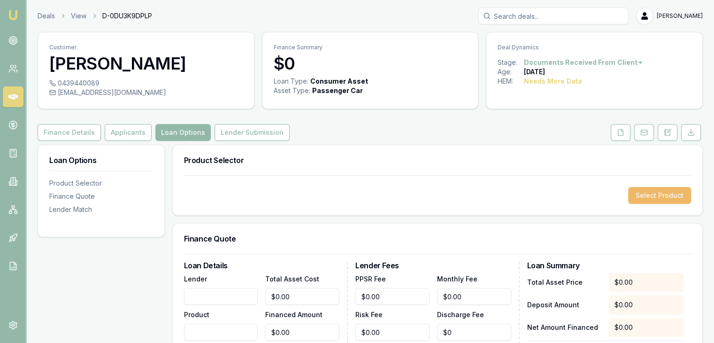
click at [651, 199] on button "Select Product" at bounding box center [659, 195] width 63 height 17
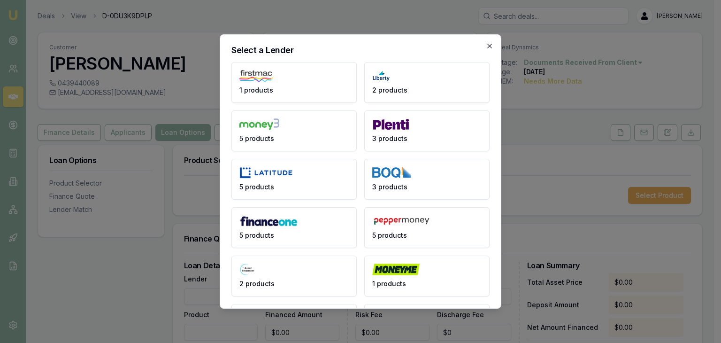
click at [486, 43] on icon "button" at bounding box center [490, 46] width 8 height 8
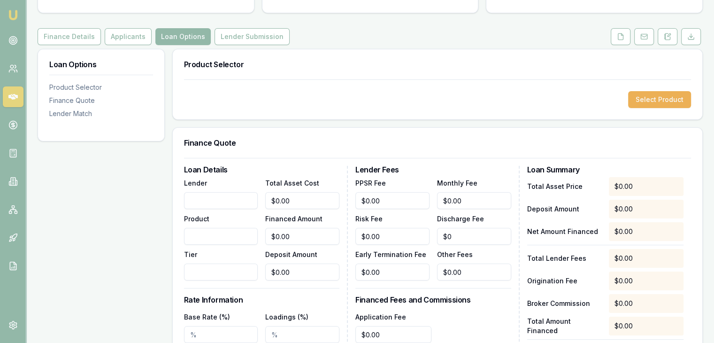
scroll to position [47, 0]
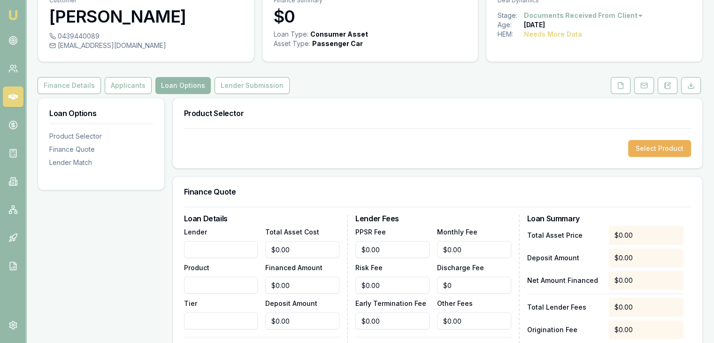
click at [192, 247] on input "Lender" at bounding box center [221, 249] width 74 height 17
type input "Azora"
